Goal: Task Accomplishment & Management: Complete application form

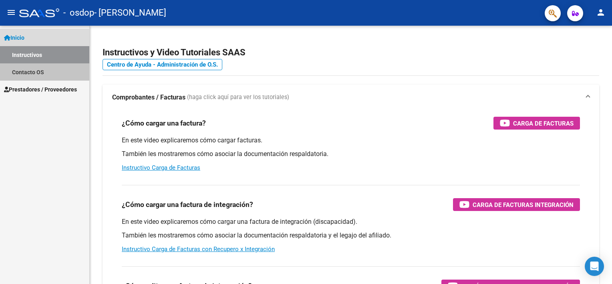
click at [18, 73] on link "Contacto OS" at bounding box center [44, 71] width 89 height 17
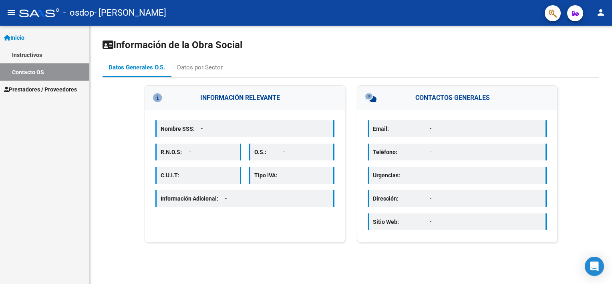
click at [19, 81] on link "Prestadores / Proveedores" at bounding box center [44, 89] width 89 height 17
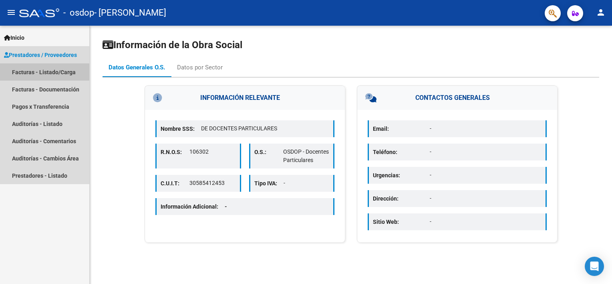
click at [49, 72] on link "Facturas - Listado/Carga" at bounding box center [44, 71] width 89 height 17
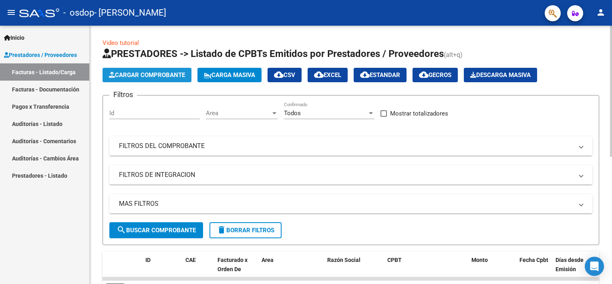
click at [141, 76] on span "Cargar Comprobante" at bounding box center [147, 74] width 76 height 7
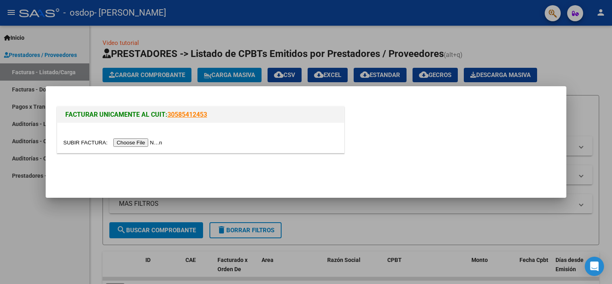
click at [133, 143] on input "file" at bounding box center [113, 142] width 101 height 8
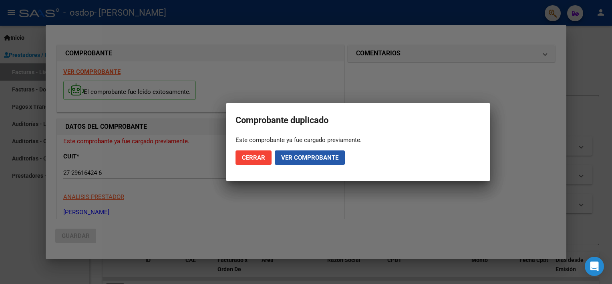
click at [284, 157] on span "Ver comprobante" at bounding box center [309, 157] width 57 height 7
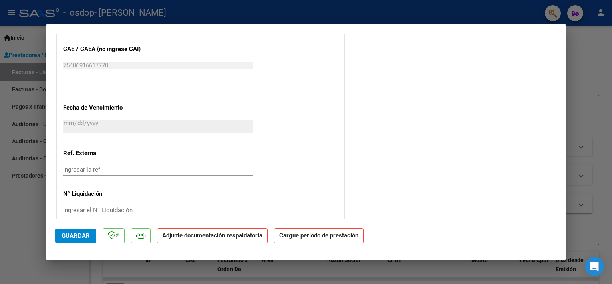
scroll to position [502, 0]
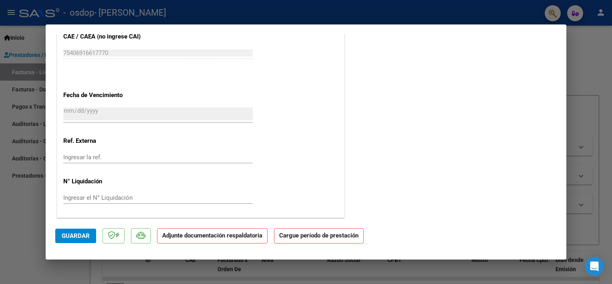
click at [90, 237] on button "Guardar" at bounding box center [75, 235] width 41 height 14
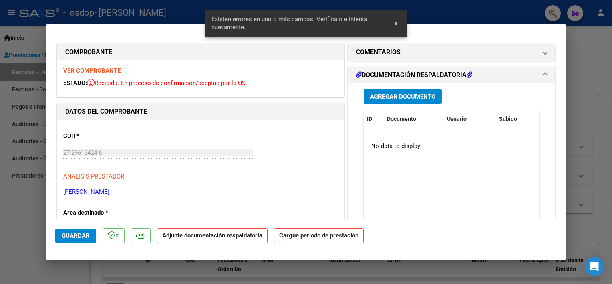
scroll to position [0, 0]
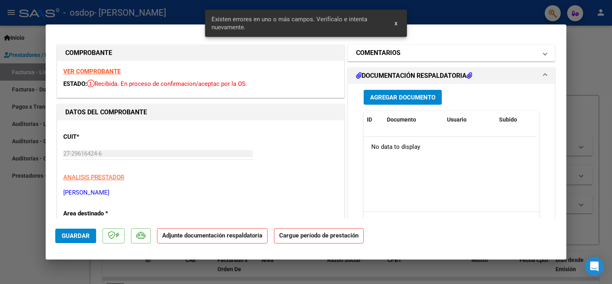
click at [393, 55] on h1 "COMENTARIOS" at bounding box center [378, 53] width 44 height 10
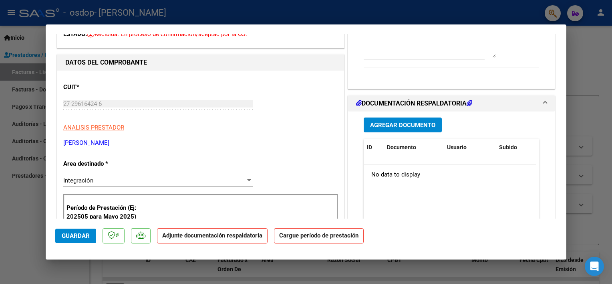
scroll to position [80, 0]
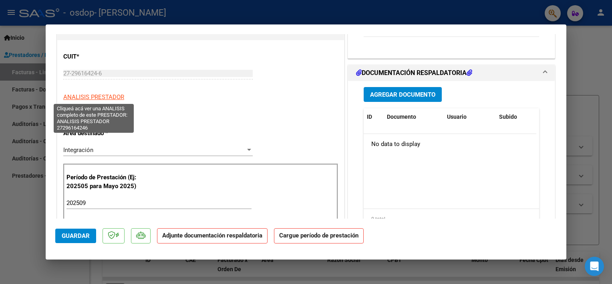
click at [113, 99] on span "ANALISIS PRESTADOR" at bounding box center [93, 96] width 61 height 7
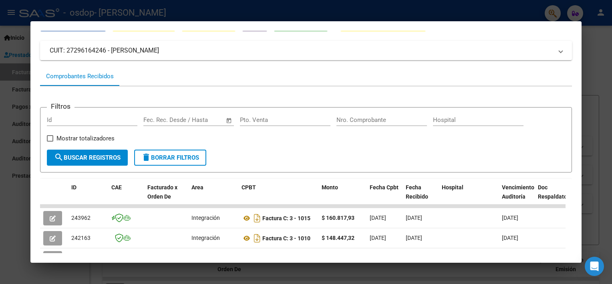
scroll to position [0, 0]
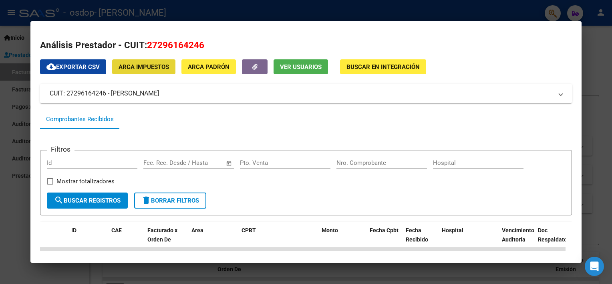
click at [125, 63] on span "ARCA Impuestos" at bounding box center [144, 66] width 50 height 7
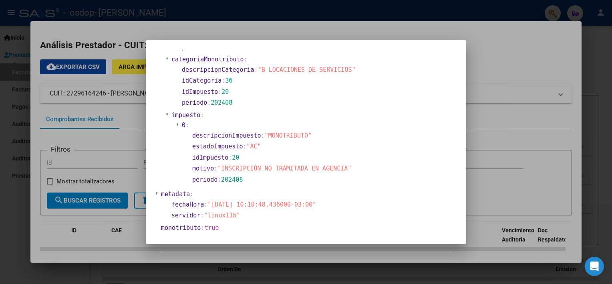
scroll to position [344, 0]
click at [495, 58] on div at bounding box center [306, 142] width 612 height 284
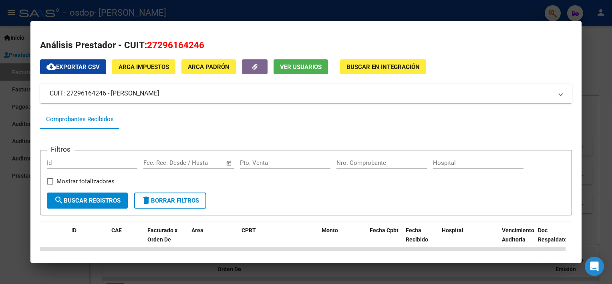
click at [217, 68] on span "ARCA Padrón" at bounding box center [209, 66] width 42 height 7
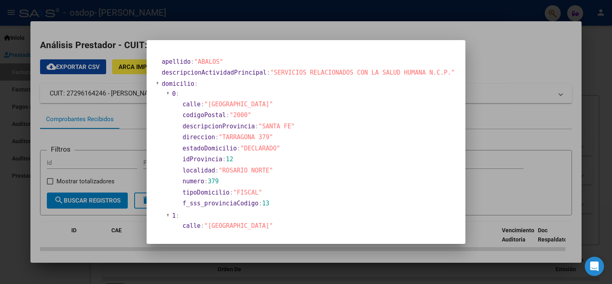
click at [505, 92] on div at bounding box center [306, 142] width 612 height 284
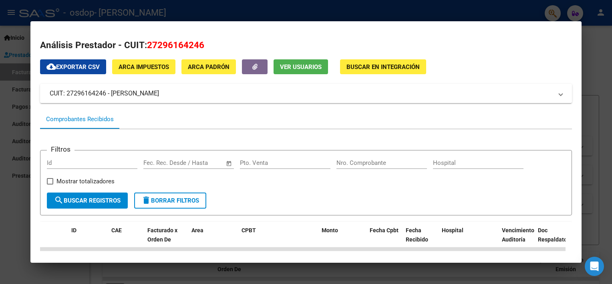
click at [378, 69] on span "Buscar en Integración" at bounding box center [382, 66] width 73 height 7
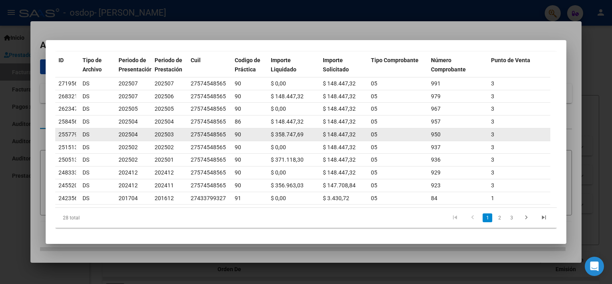
scroll to position [0, 0]
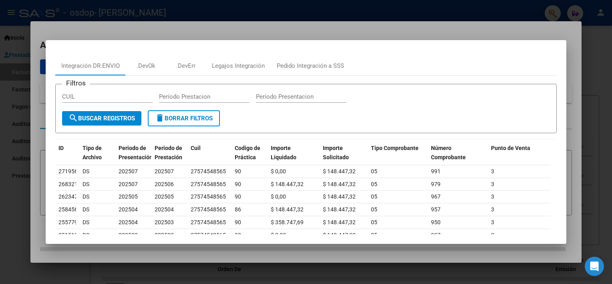
click at [423, 21] on div at bounding box center [306, 142] width 612 height 284
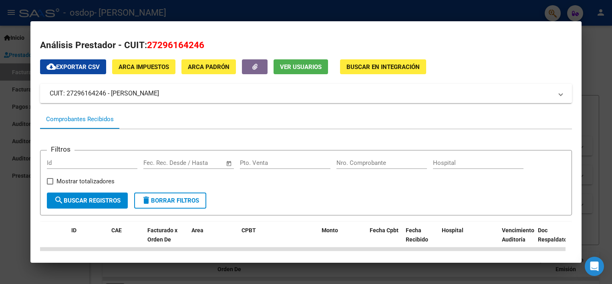
click at [588, 122] on div at bounding box center [306, 142] width 612 height 284
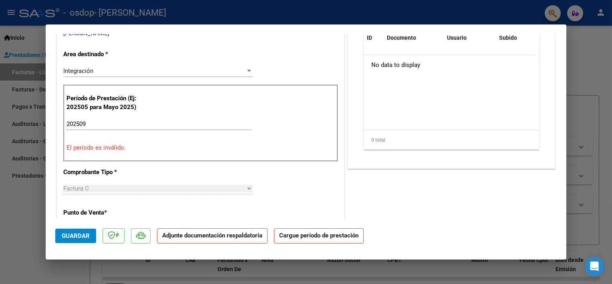
scroll to position [142, 0]
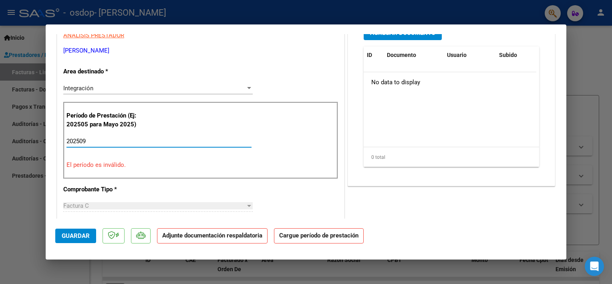
click at [104, 139] on input "202509" at bounding box center [158, 140] width 185 height 7
drag, startPoint x: 104, startPoint y: 139, endPoint x: -1, endPoint y: 139, distance: 104.5
click at [0, 139] on html "menu - osdop - [PERSON_NAME] person Inicio Instructivos Contacto OS Prestadores…" at bounding box center [306, 142] width 612 height 284
type input "202509"
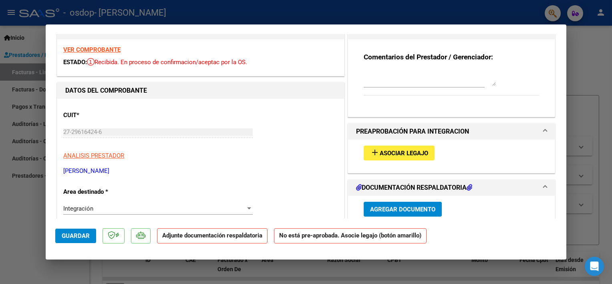
scroll to position [0, 0]
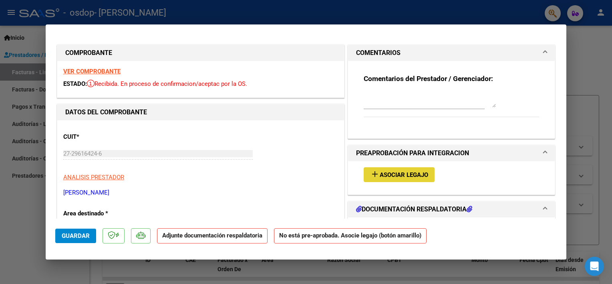
click at [401, 171] on span "Asociar Legajo" at bounding box center [404, 174] width 48 height 7
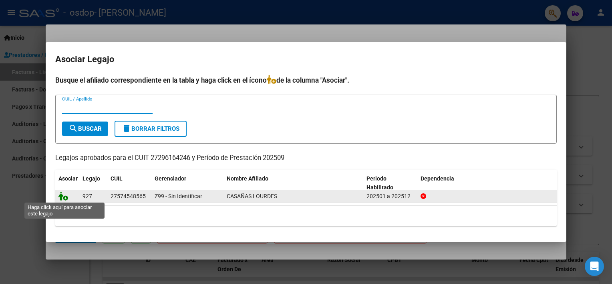
click at [59, 196] on icon at bounding box center [63, 195] width 10 height 9
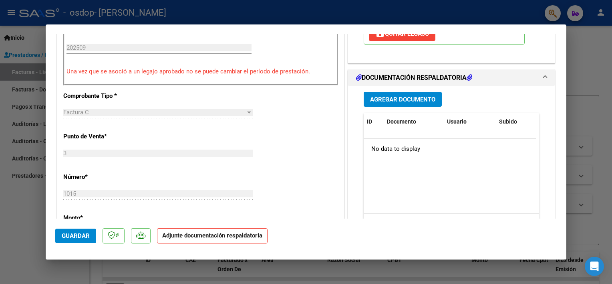
scroll to position [240, 0]
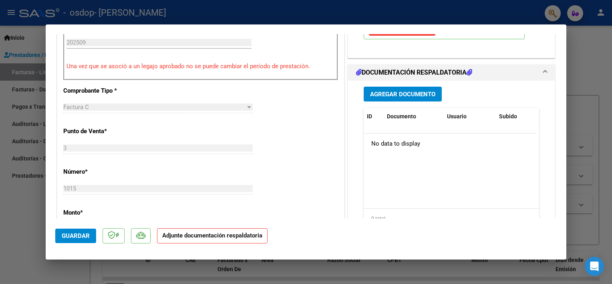
click at [395, 97] on span "Agregar Documento" at bounding box center [402, 94] width 65 height 7
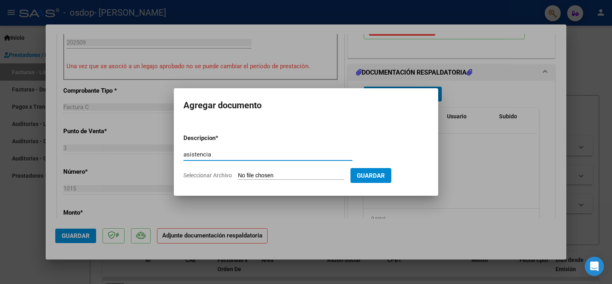
type input "asistencia"
click at [246, 174] on input "Seleccionar Archivo" at bounding box center [291, 176] width 106 height 8
type input "C:\fakepath\CASAÑAS - SEPT.pdf"
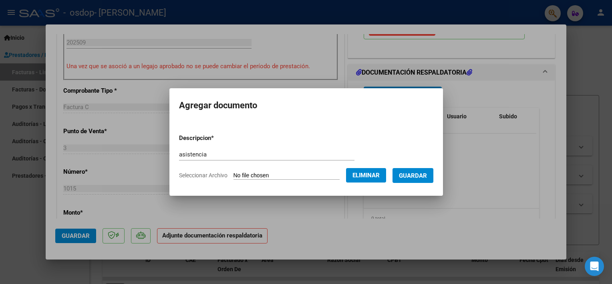
click at [417, 179] on span "Guardar" at bounding box center [413, 175] width 28 height 7
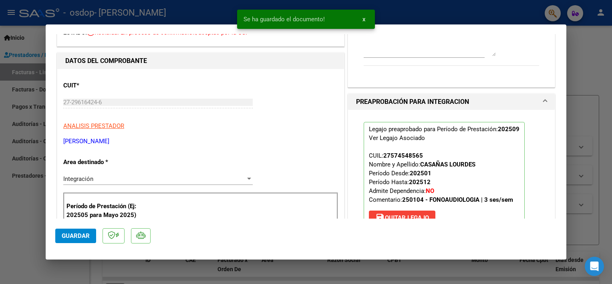
scroll to position [40, 0]
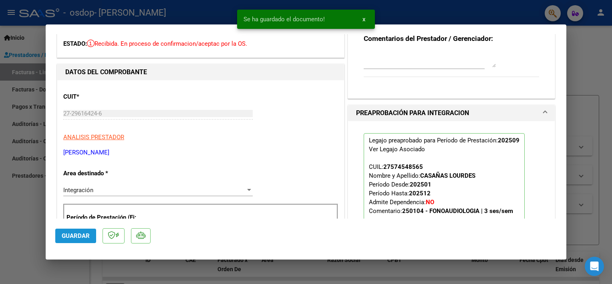
click at [74, 232] on span "Guardar" at bounding box center [76, 235] width 28 height 7
click at [601, 133] on div at bounding box center [306, 142] width 612 height 284
type input "$ 0,00"
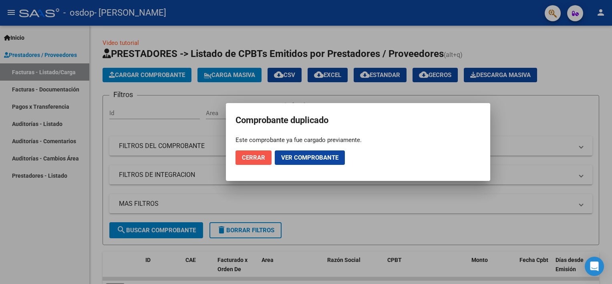
click at [245, 155] on span "Cerrar" at bounding box center [253, 157] width 23 height 7
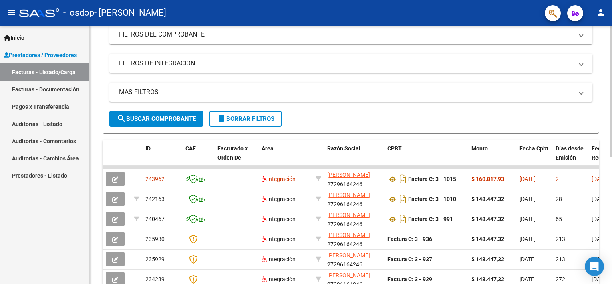
scroll to position [120, 0]
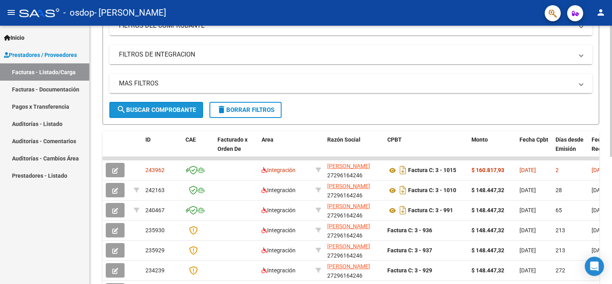
click at [178, 114] on button "search Buscar Comprobante" at bounding box center [156, 110] width 94 height 16
click at [603, 11] on mat-icon "person" at bounding box center [601, 13] width 10 height 10
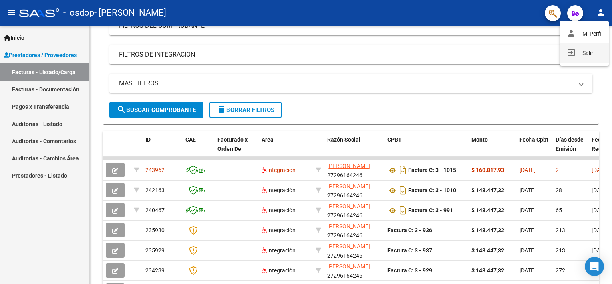
click at [579, 56] on button "exit_to_app Salir" at bounding box center [584, 52] width 49 height 19
